Goal: Navigation & Orientation: Go to known website

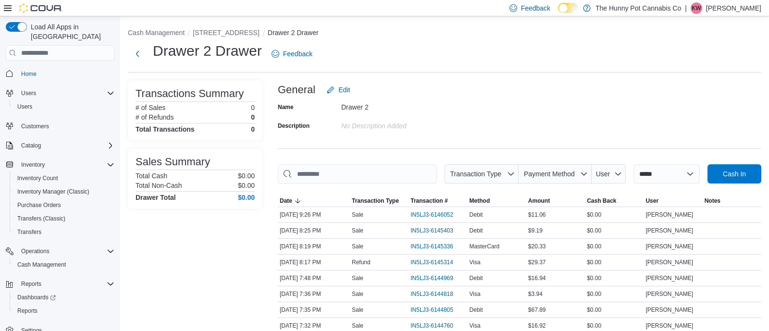
click at [730, 9] on p "Kali Wehlann" at bounding box center [733, 8] width 55 height 12
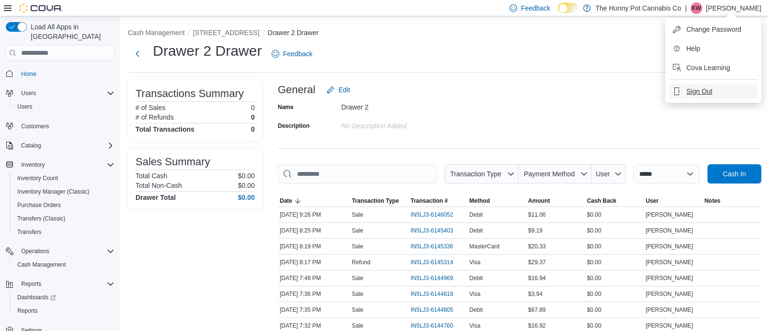
click at [699, 98] on button "Sign Out" at bounding box center [713, 91] width 88 height 15
